Goal: Obtain resource: Obtain resource

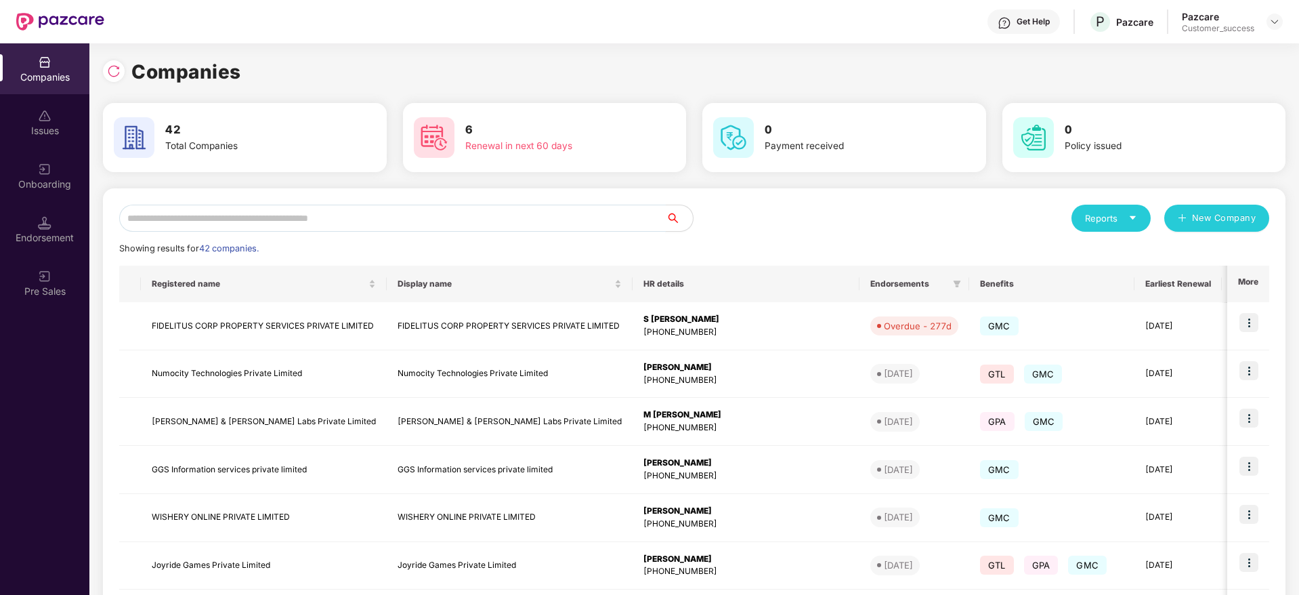
click at [326, 208] on input "text" at bounding box center [392, 218] width 547 height 27
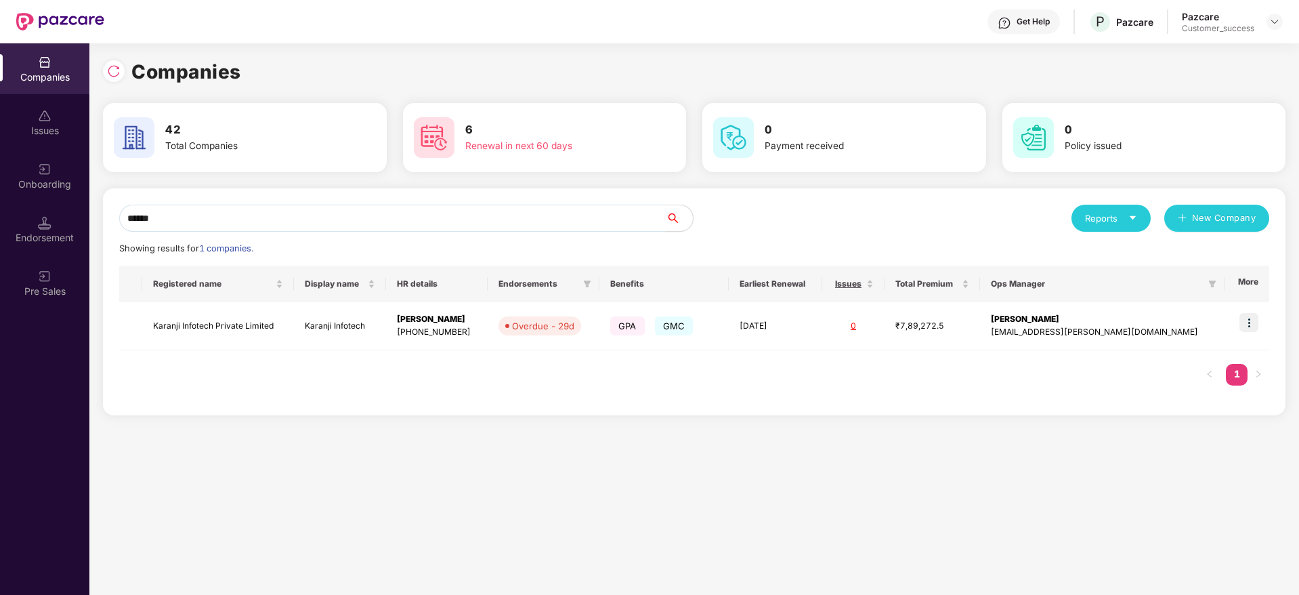
type input "******"
click at [214, 351] on div "Registered name Display name HR details Endorsements Benefits Earliest Renewal …" at bounding box center [694, 331] width 1150 height 133
click at [206, 318] on td "Karanji Infotech Private Limited" at bounding box center [218, 326] width 152 height 48
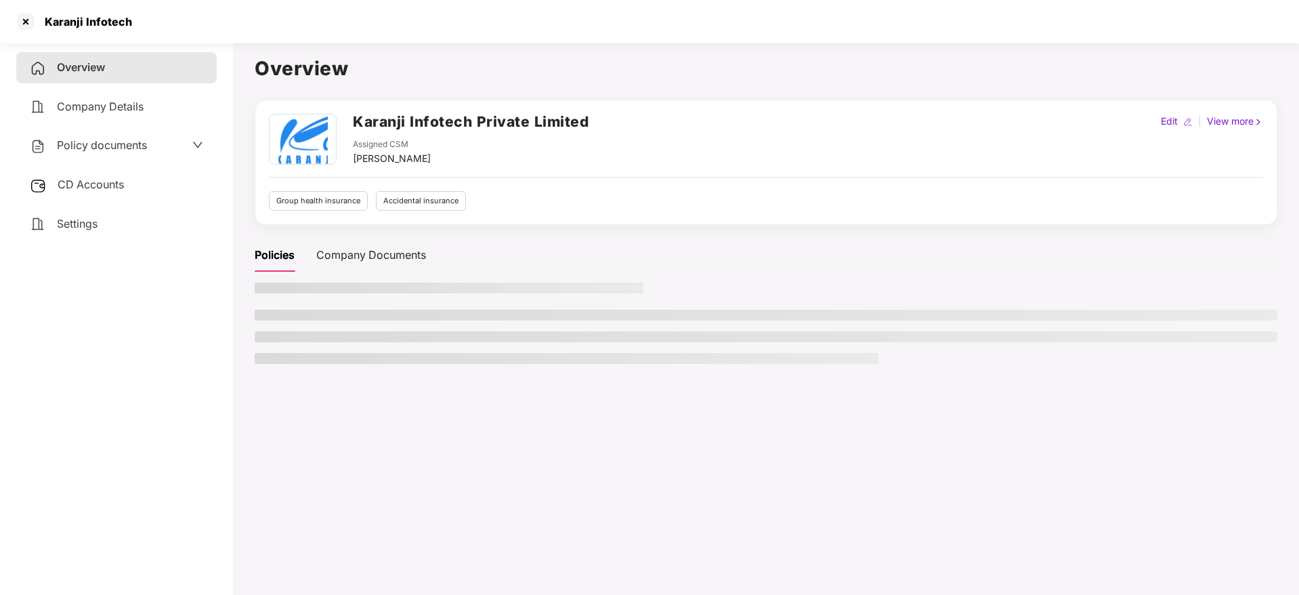
click at [119, 144] on span "Policy documents" at bounding box center [102, 145] width 90 height 14
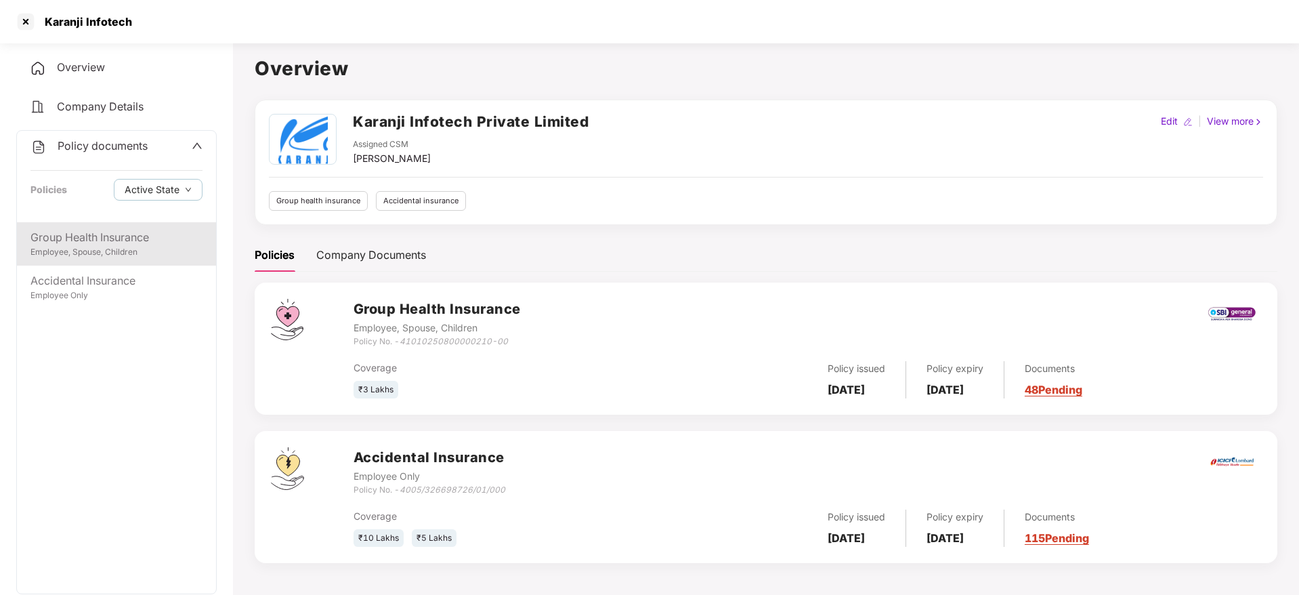
click at [116, 250] on div "Employee, Spouse, Children" at bounding box center [116, 252] width 172 height 13
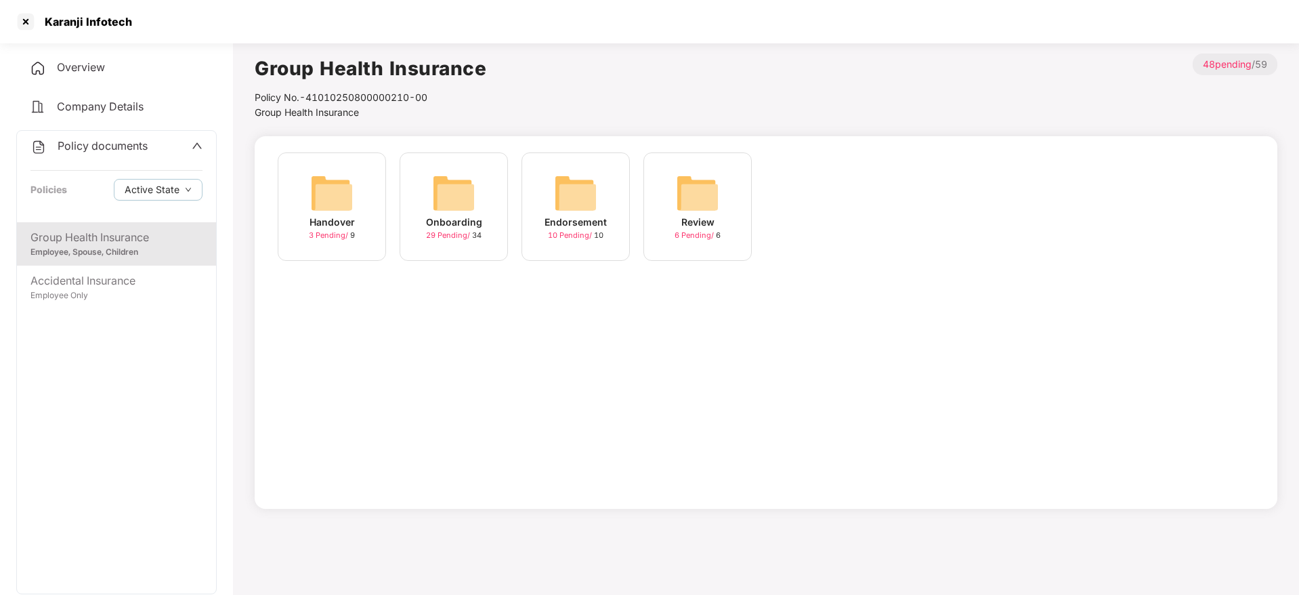
click at [473, 199] on img at bounding box center [453, 192] width 43 height 43
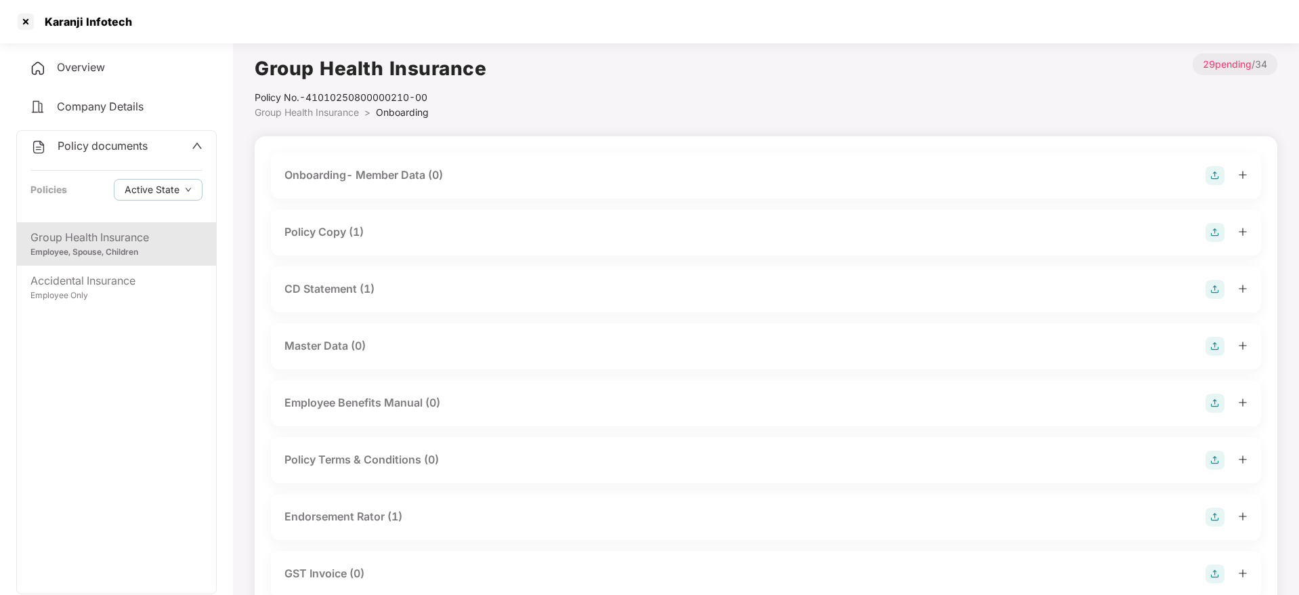
click at [467, 229] on div "Policy Copy (1)" at bounding box center [765, 232] width 963 height 19
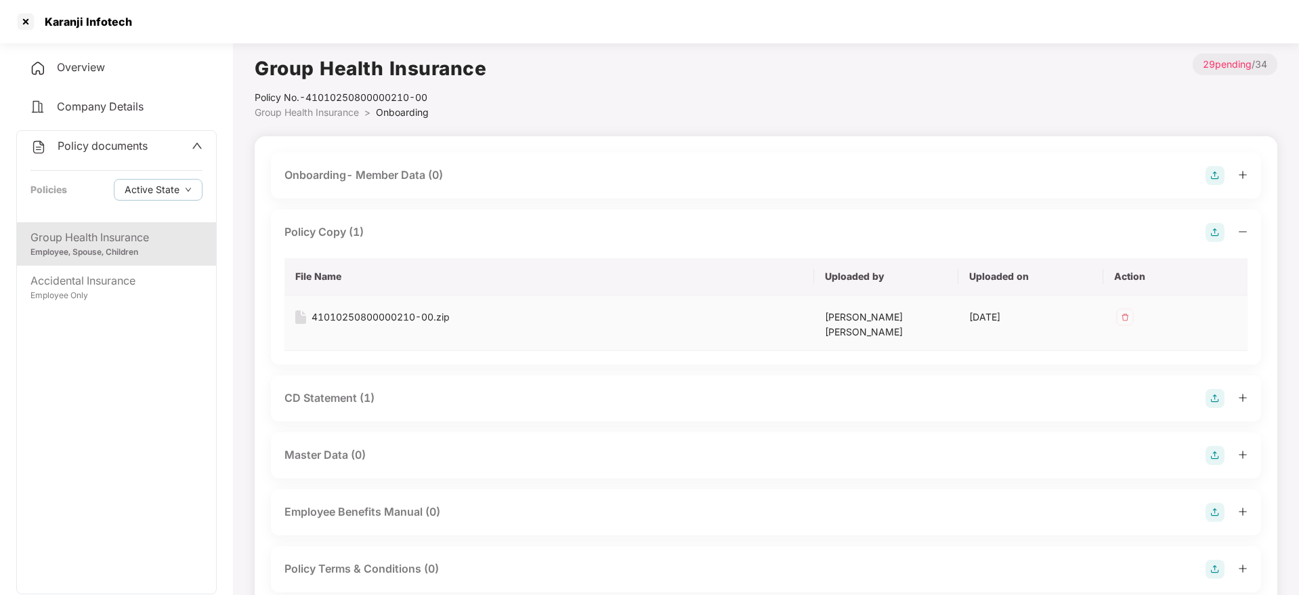
click at [404, 318] on div "41010250800000210-00.zip" at bounding box center [381, 316] width 138 height 15
click at [635, 100] on div "Group Health Insurance Policy No.- 41010250800000210-00 Group Health Insurance …" at bounding box center [766, 86] width 1023 height 66
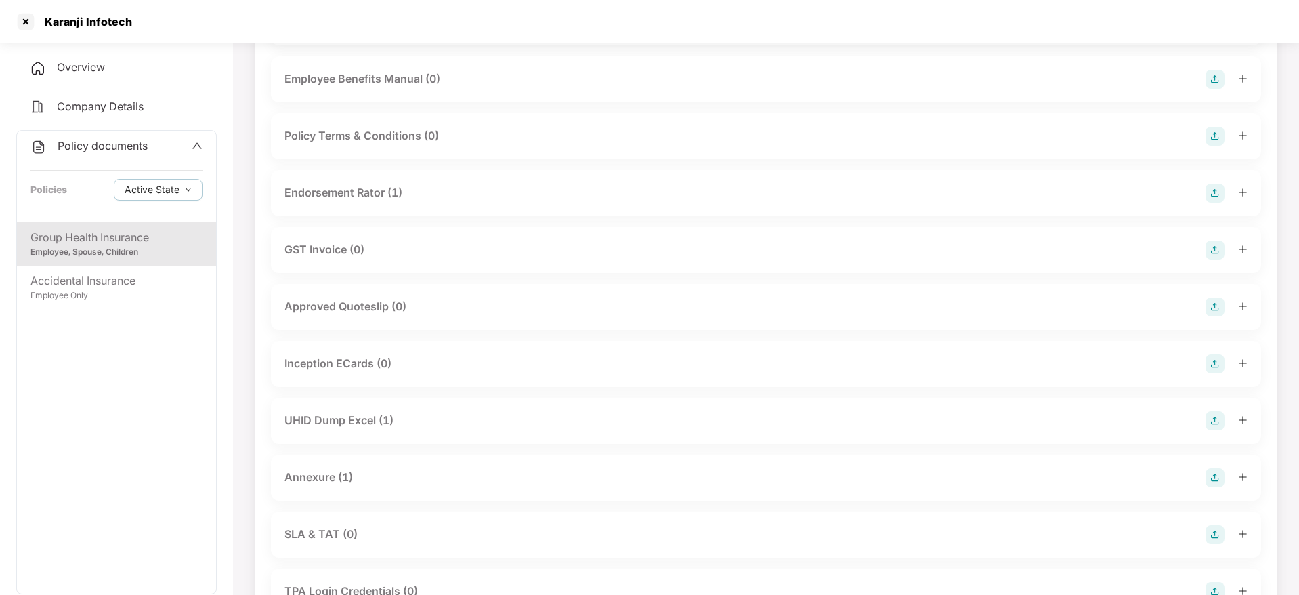
scroll to position [446, 0]
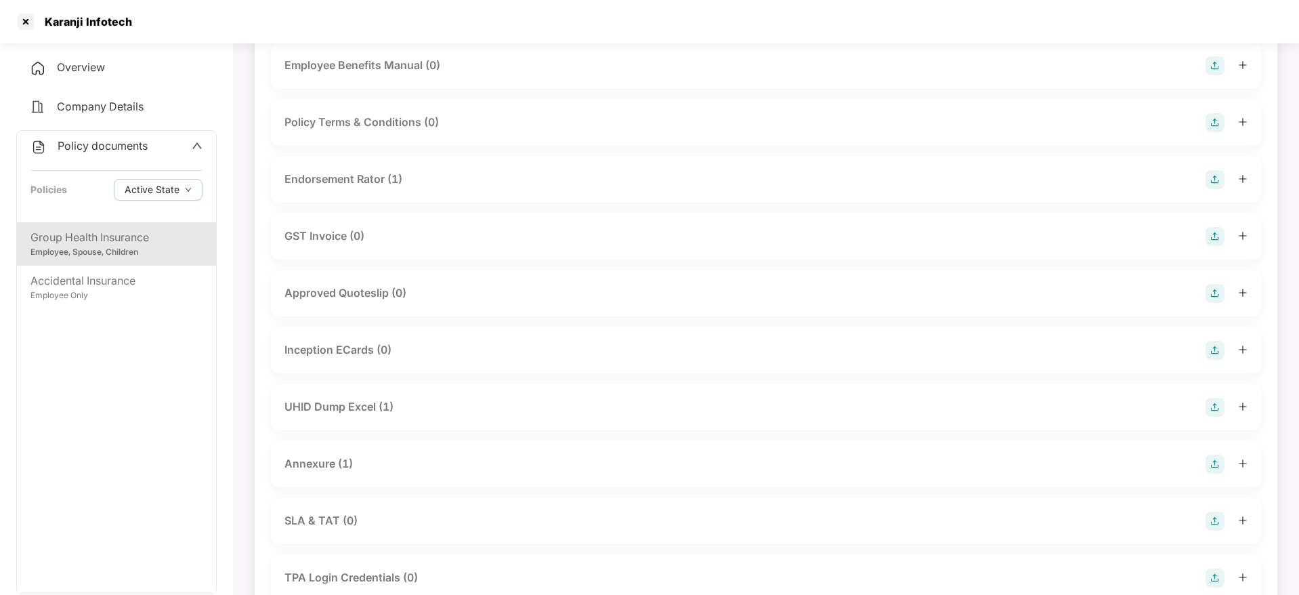
click at [381, 171] on div "Endorsement Rator (1)" at bounding box center [343, 179] width 118 height 17
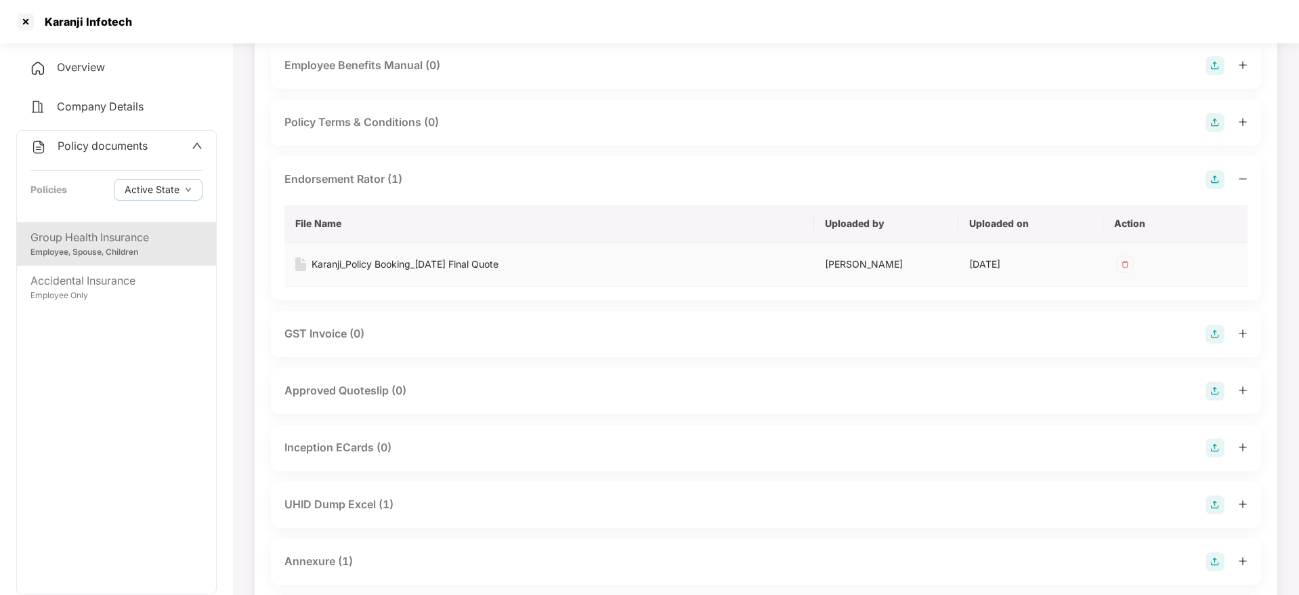
click at [379, 257] on div "Karanji_Policy Booking_[DATE] Final Quote" at bounding box center [405, 264] width 187 height 15
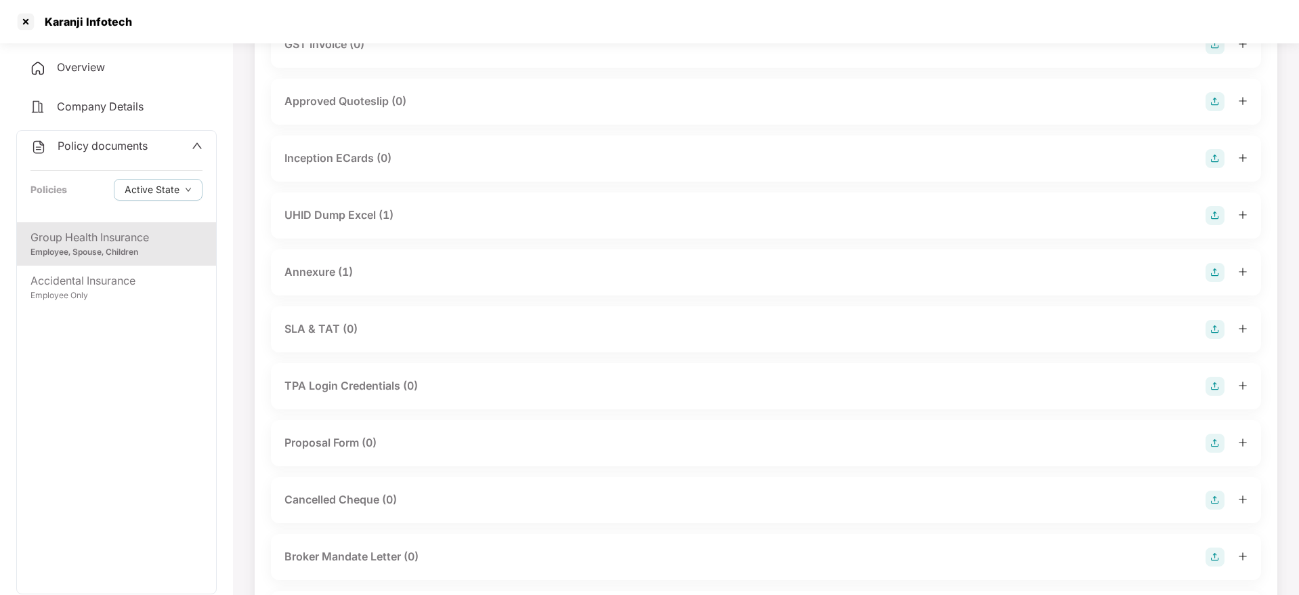
scroll to position [737, 0]
click at [374, 205] on div "UHID Dump Excel (1)" at bounding box center [338, 213] width 109 height 17
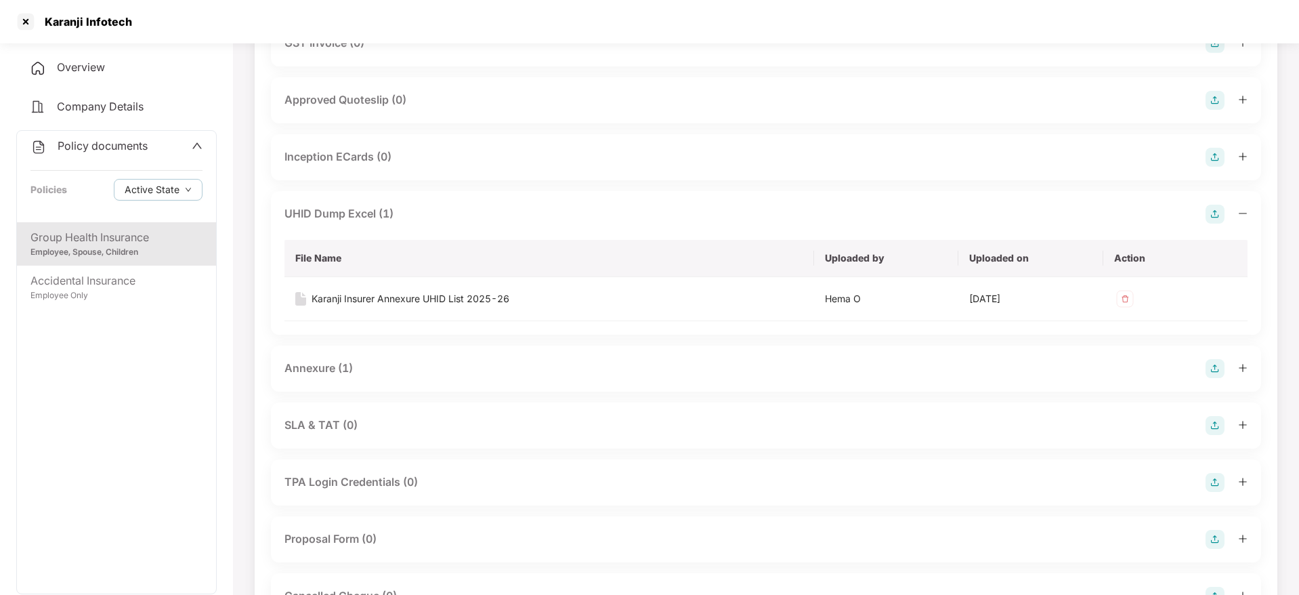
click at [374, 205] on div "UHID Dump Excel (1)" at bounding box center [338, 213] width 109 height 17
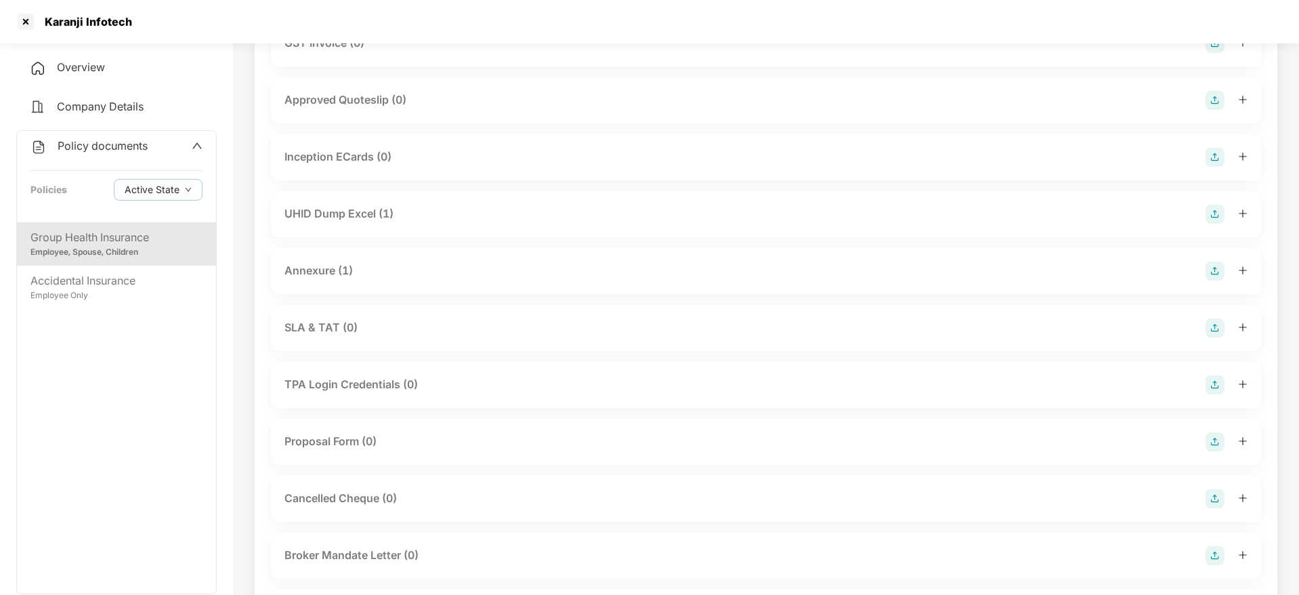
click at [344, 262] on div "Annexure (1)" at bounding box center [318, 270] width 68 height 17
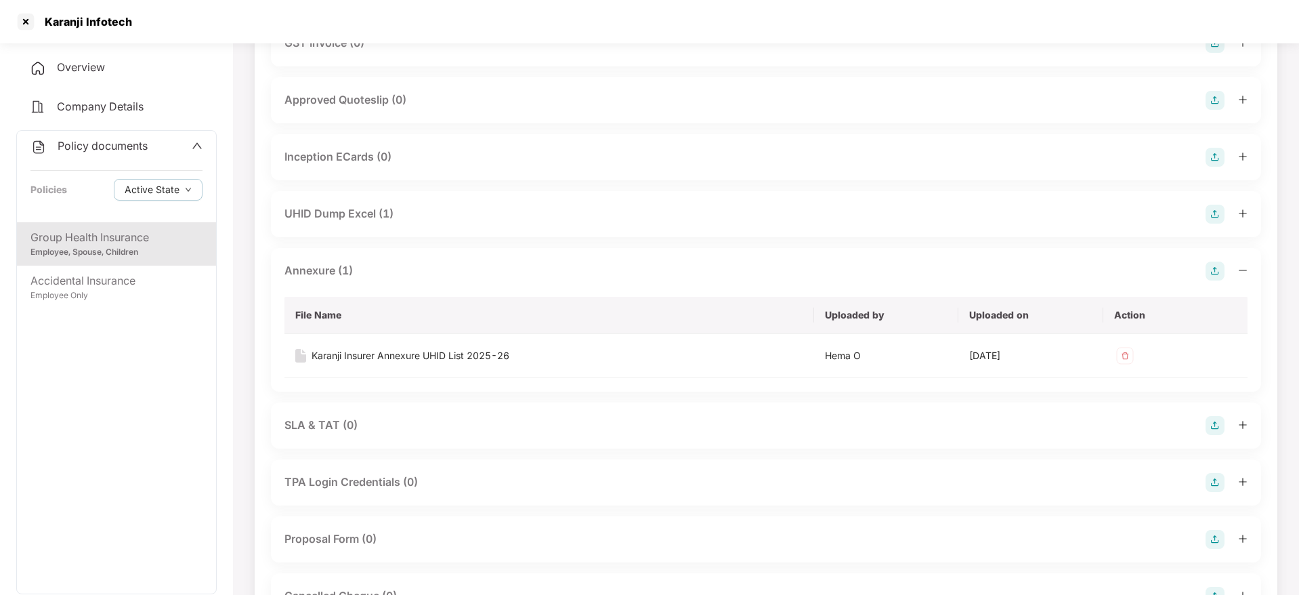
click at [344, 262] on div "Annexure (1)" at bounding box center [318, 270] width 68 height 17
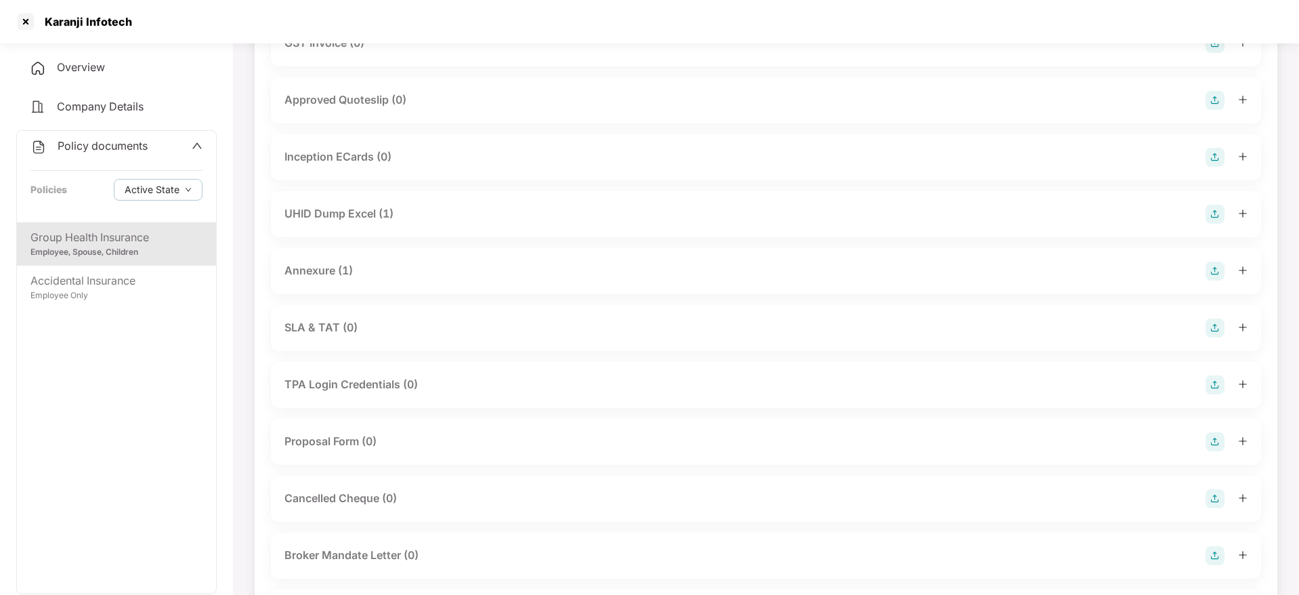
click at [381, 191] on div "UHID Dump Excel (1)" at bounding box center [766, 214] width 990 height 46
click at [377, 205] on div "UHID Dump Excel (1)" at bounding box center [338, 213] width 109 height 17
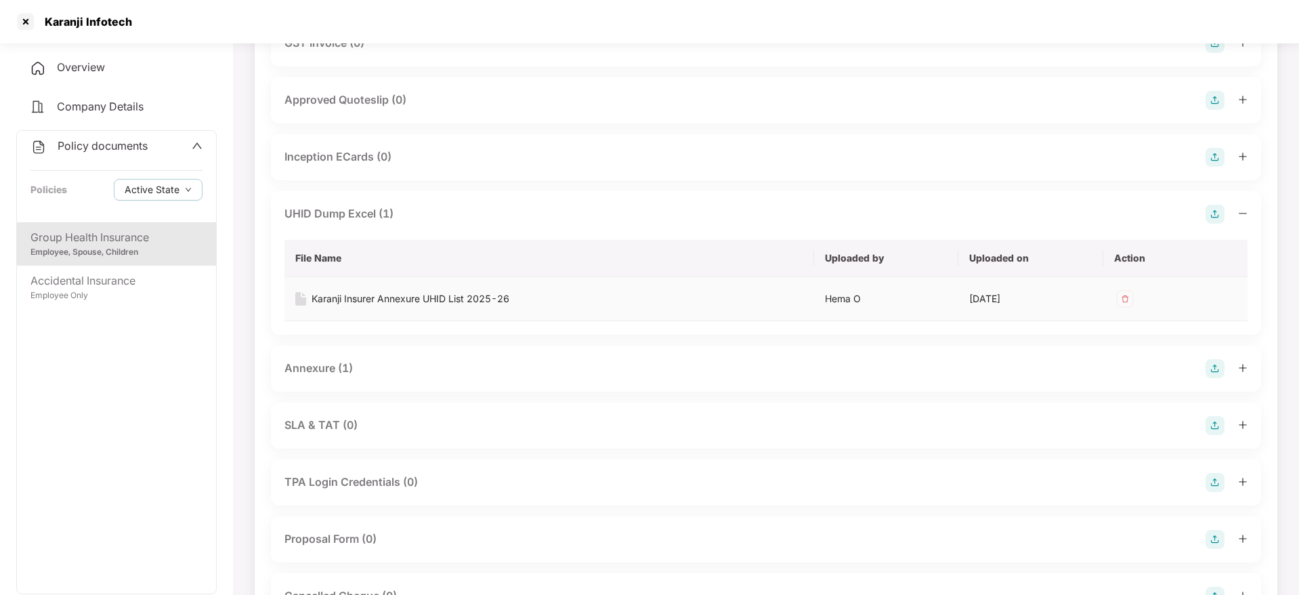
click at [407, 291] on div "Karanji Insurer Annexure UHID List 2025-26" at bounding box center [411, 298] width 198 height 15
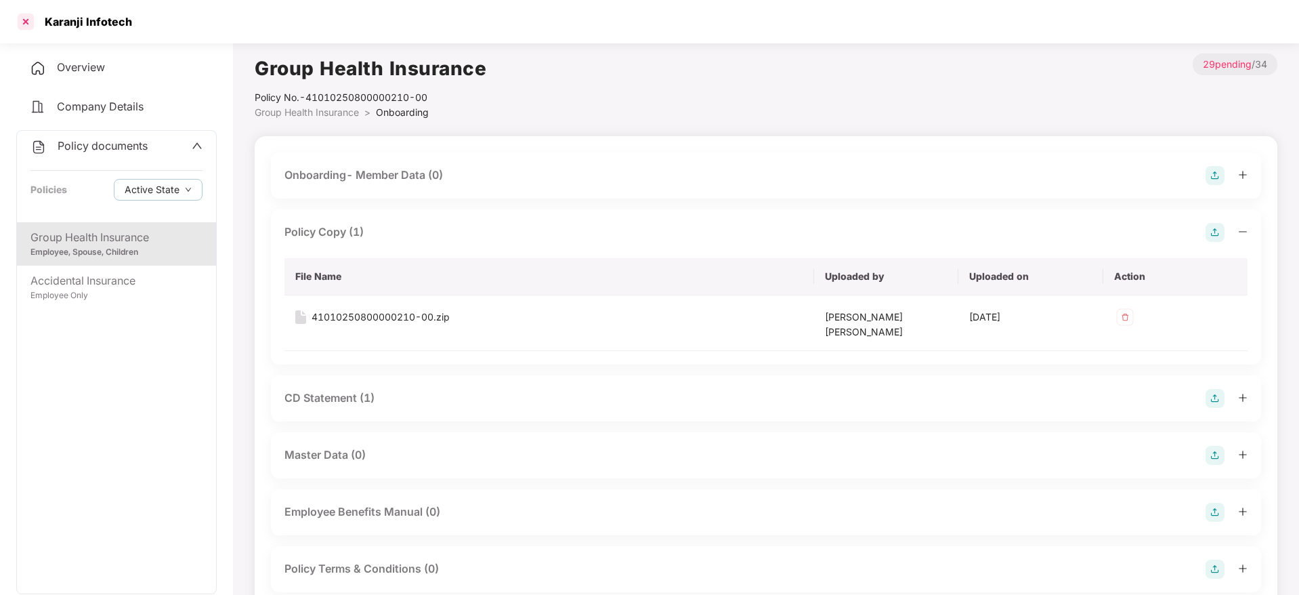
click at [24, 22] on div at bounding box center [26, 22] width 22 height 22
